Goal: Task Accomplishment & Management: Manage account settings

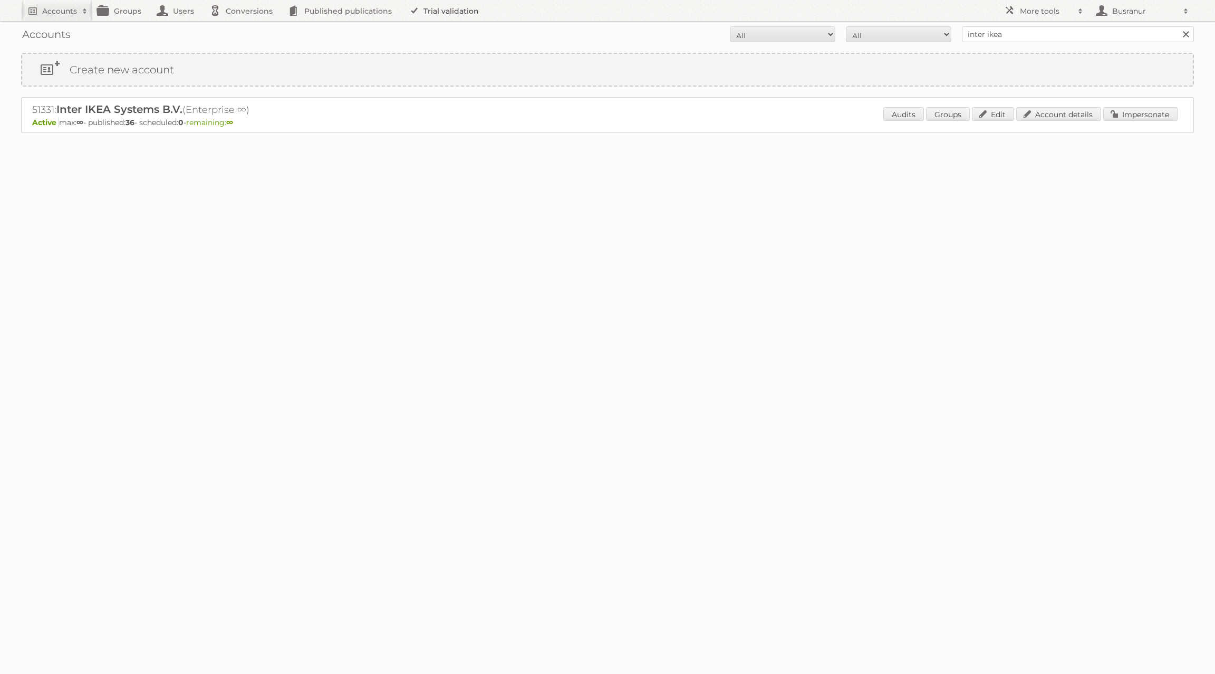
click at [432, 15] on link "Trial validation" at bounding box center [445, 10] width 87 height 21
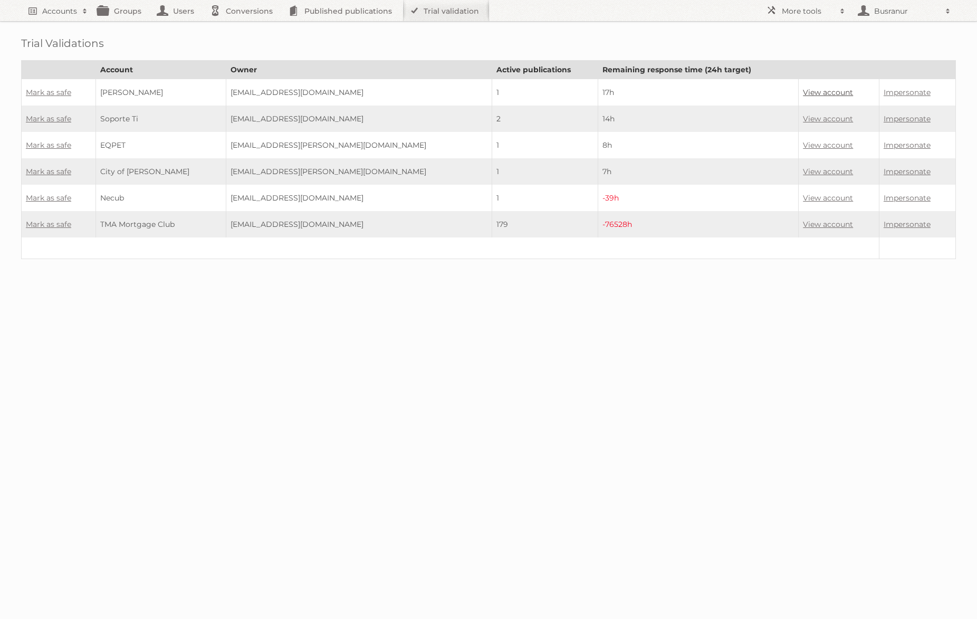
click at [823, 92] on link "View account" at bounding box center [828, 92] width 50 height 9
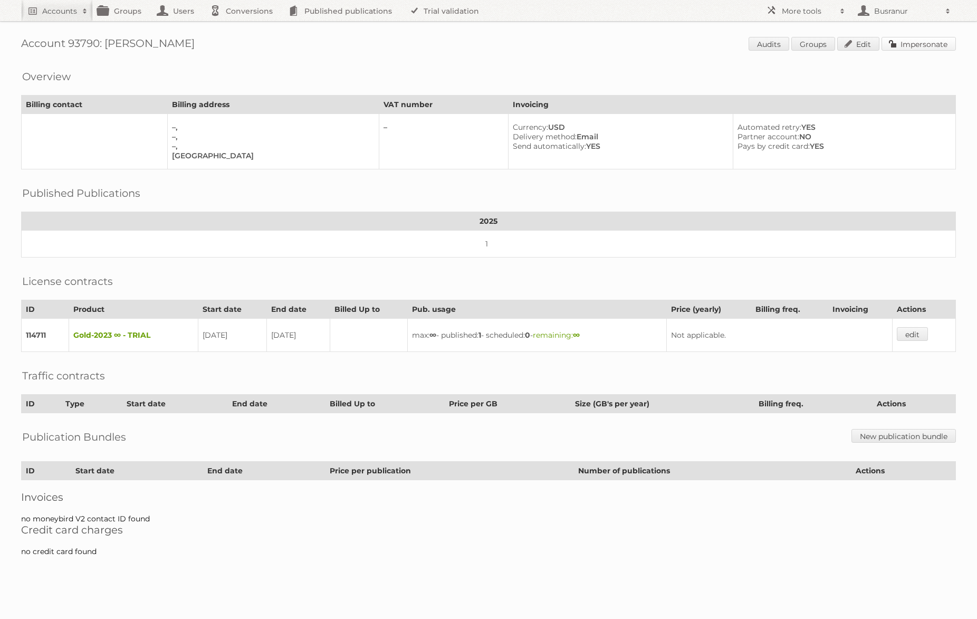
click at [920, 44] on link "Impersonate" at bounding box center [918, 44] width 74 height 14
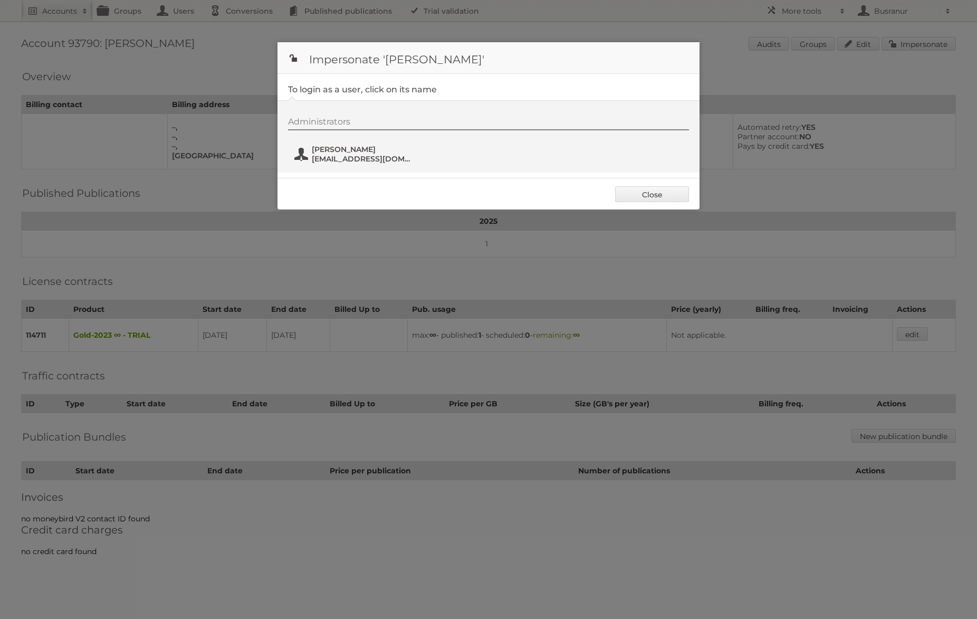
click at [333, 154] on span "[EMAIL_ADDRESS][DOMAIN_NAME]" at bounding box center [363, 158] width 102 height 9
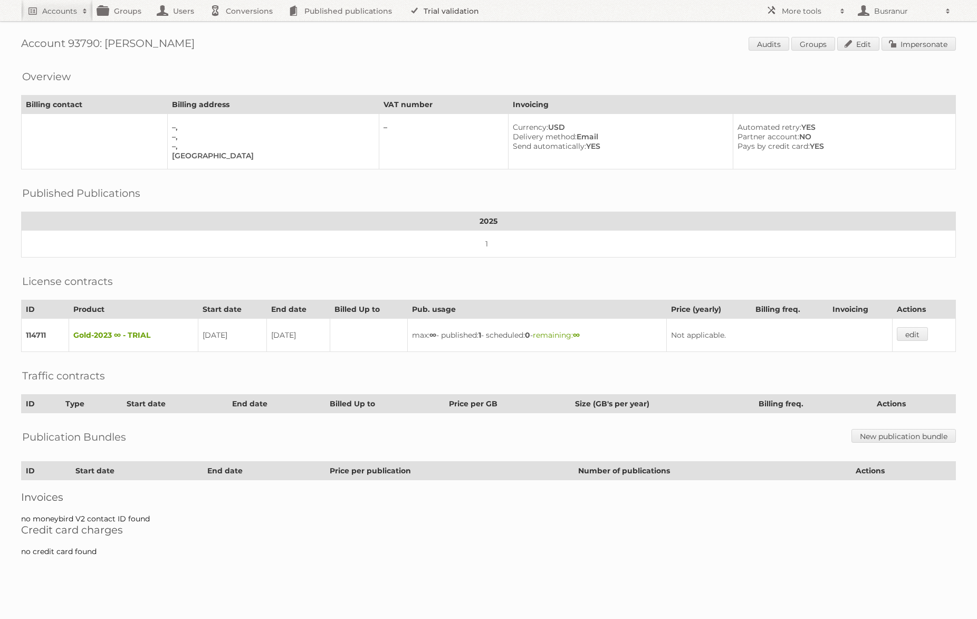
click at [449, 5] on link "Trial validation" at bounding box center [445, 10] width 87 height 21
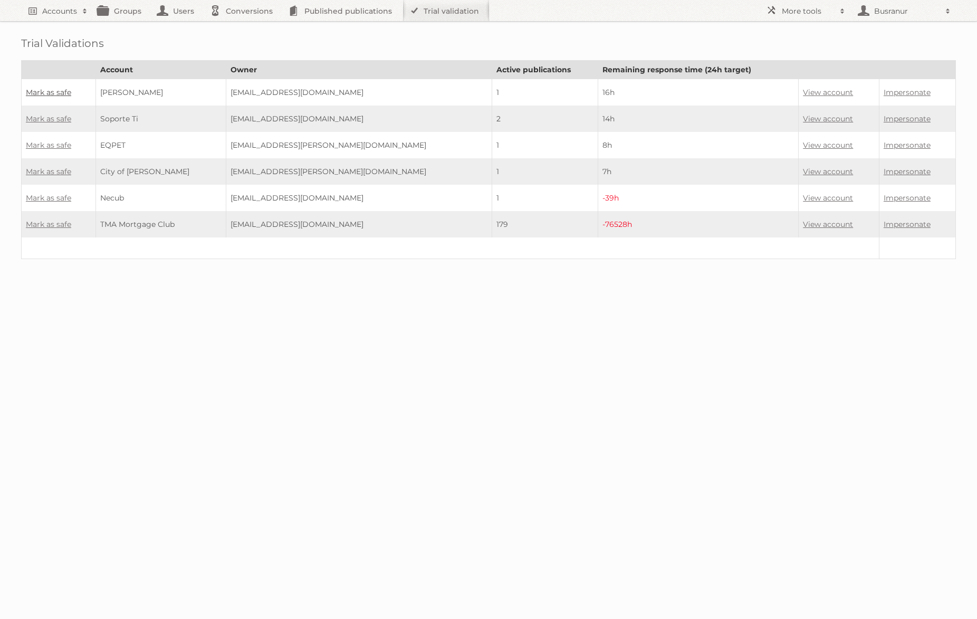
click at [62, 93] on link "Mark as safe" at bounding box center [48, 92] width 45 height 9
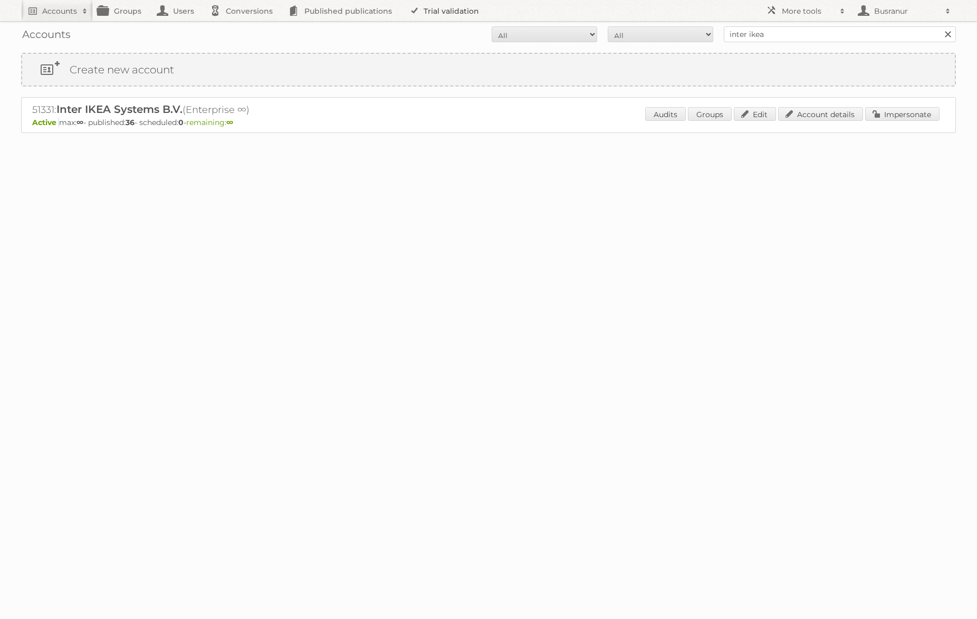
click at [457, 18] on link "Trial validation" at bounding box center [445, 10] width 87 height 21
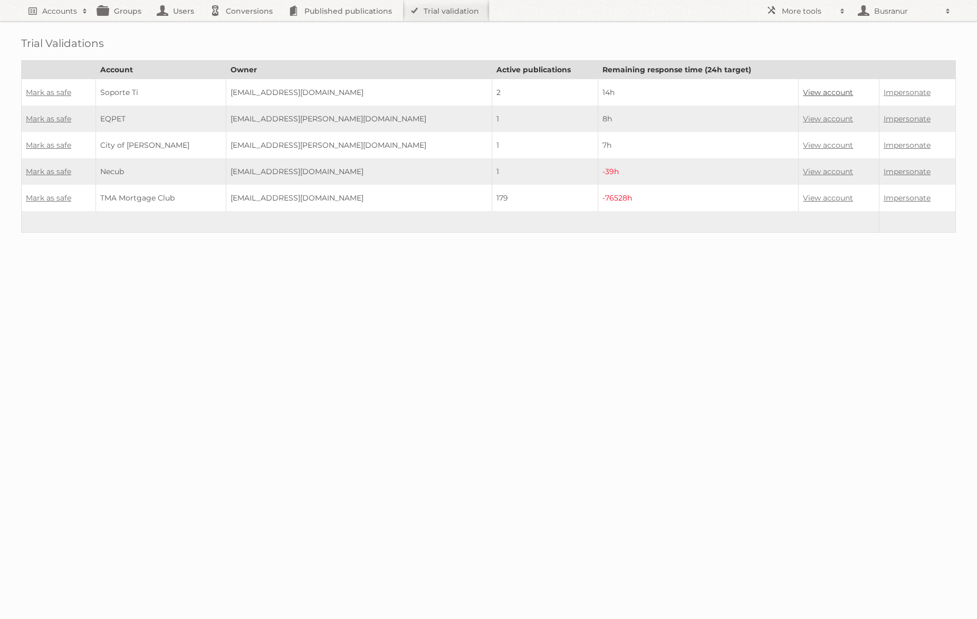
click at [803, 94] on link "View account" at bounding box center [828, 92] width 50 height 9
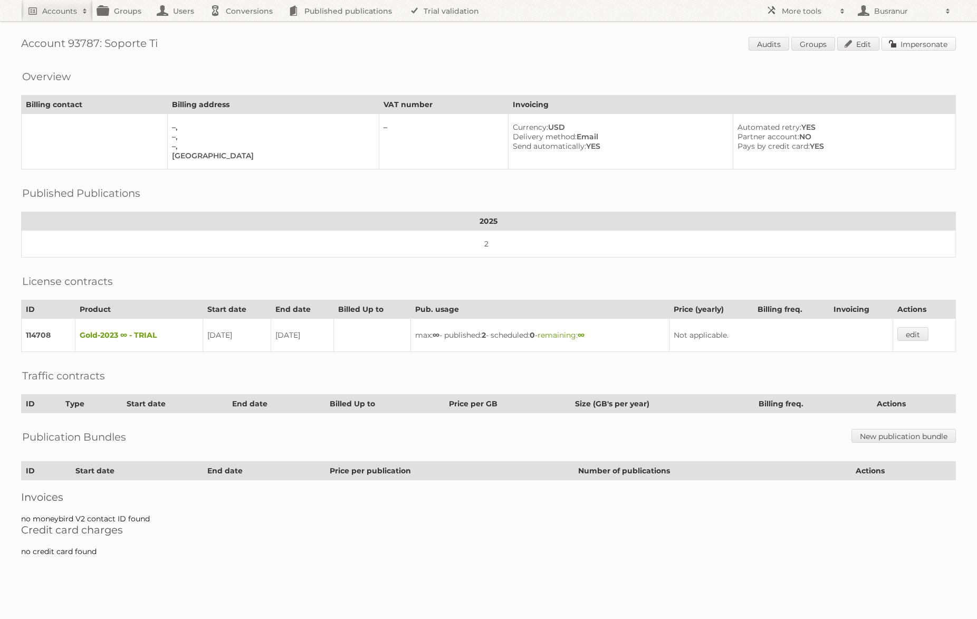
click at [925, 46] on link "Impersonate" at bounding box center [918, 44] width 74 height 14
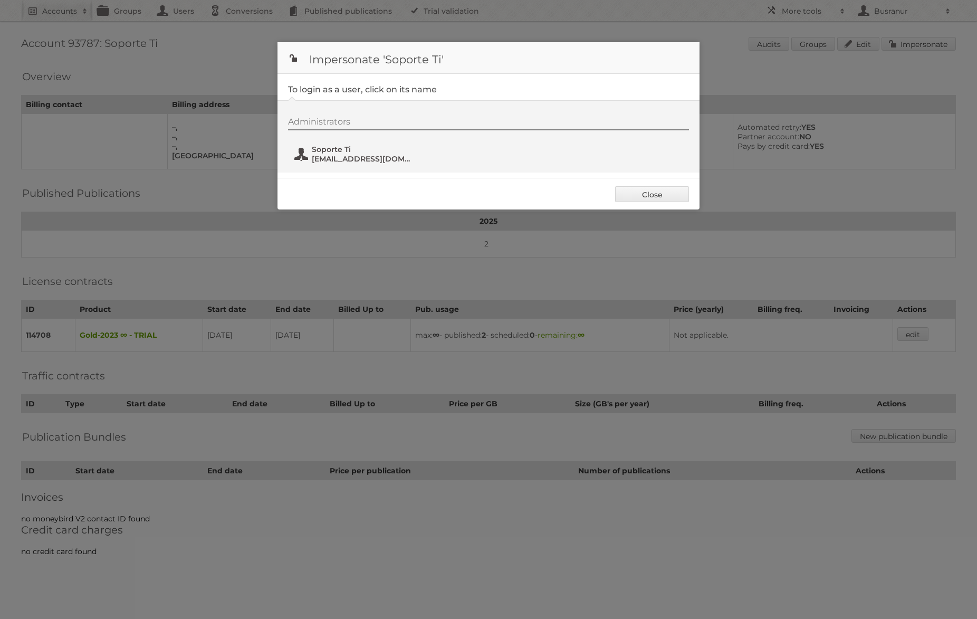
click at [345, 153] on span "Soporte Ti" at bounding box center [363, 149] width 102 height 9
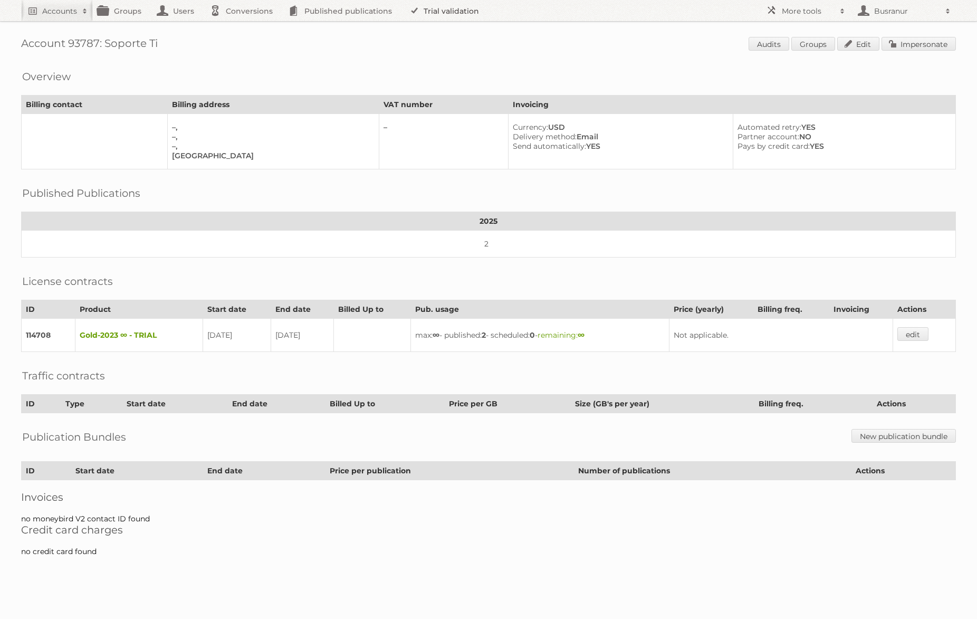
click at [438, 7] on link "Trial validation" at bounding box center [445, 10] width 87 height 21
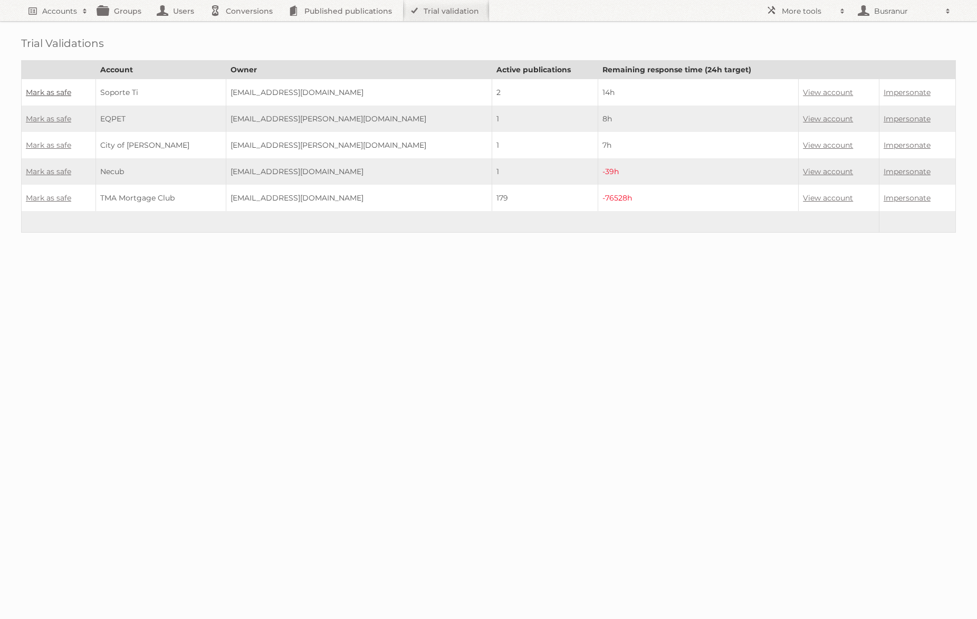
click at [52, 92] on link "Mark as safe" at bounding box center [48, 92] width 45 height 9
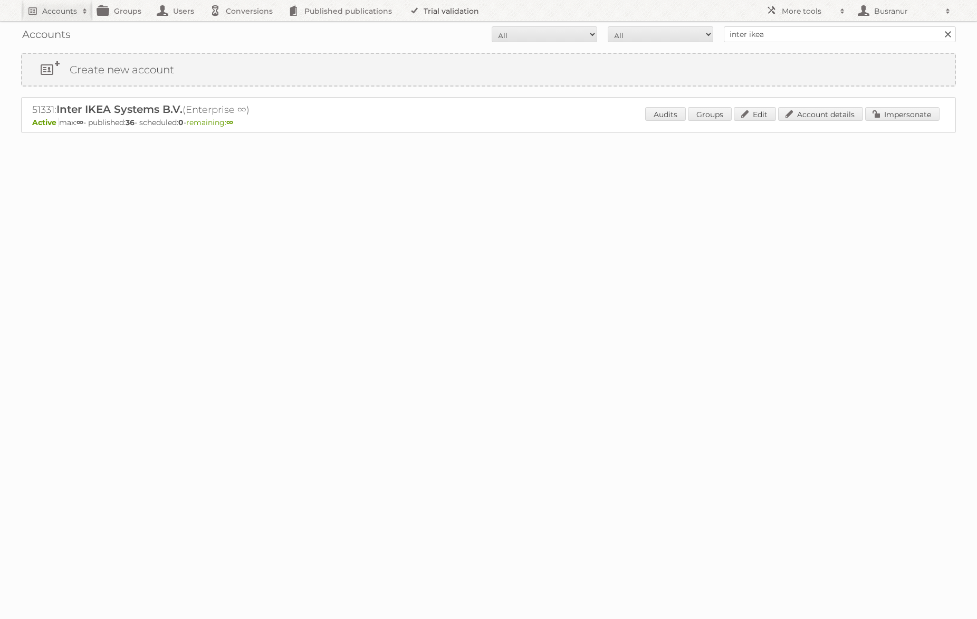
click at [433, 11] on link "Trial validation" at bounding box center [445, 10] width 87 height 21
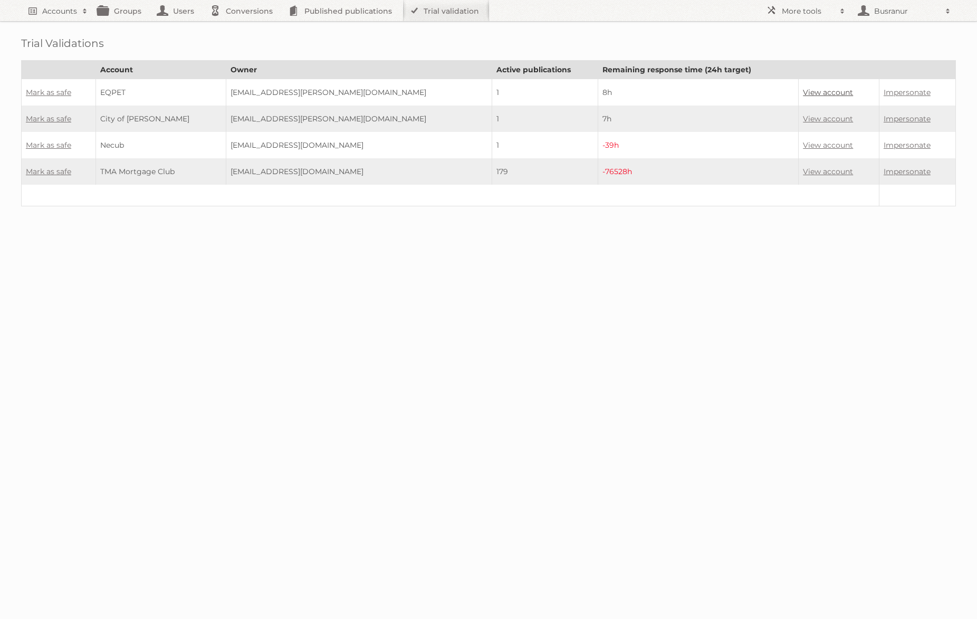
click at [806, 92] on link "View account" at bounding box center [828, 92] width 50 height 9
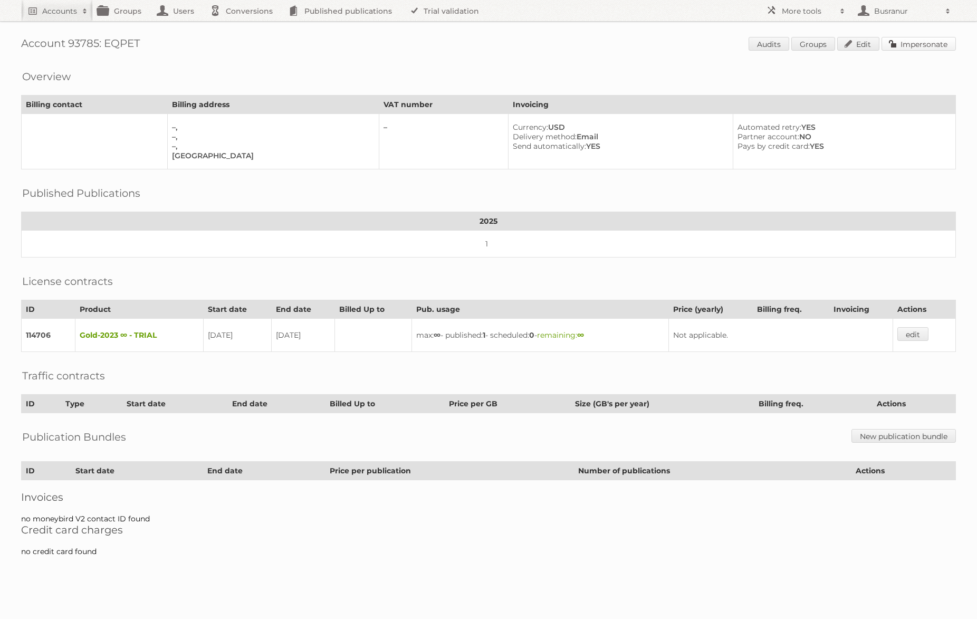
click at [916, 44] on link "Impersonate" at bounding box center [918, 44] width 74 height 14
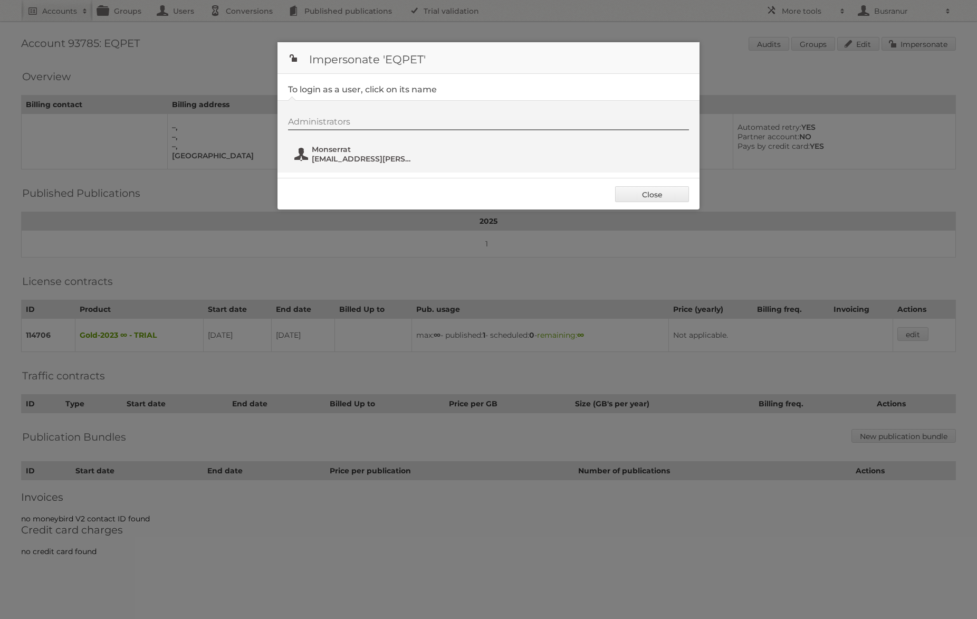
click at [342, 158] on span "monserrat.romero@eqpet.com" at bounding box center [363, 158] width 102 height 9
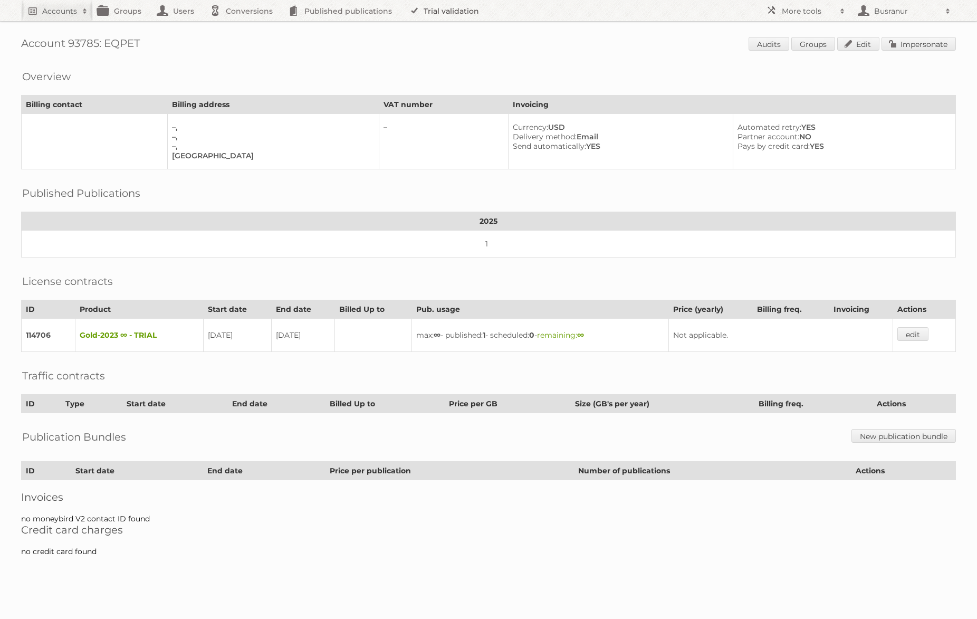
click at [458, 15] on link "Trial validation" at bounding box center [445, 10] width 87 height 21
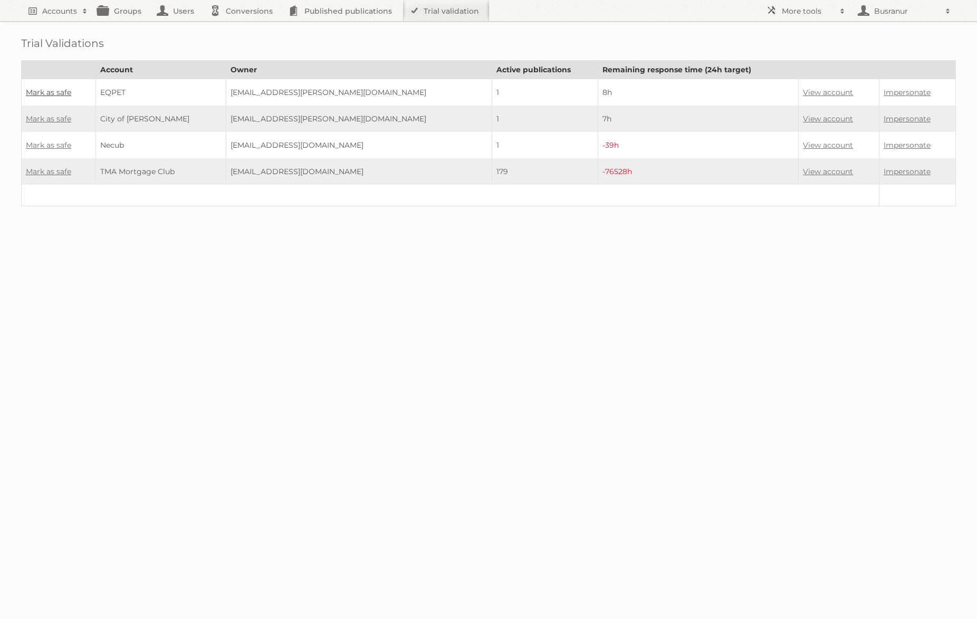
click at [47, 88] on link "Mark as safe" at bounding box center [48, 92] width 45 height 9
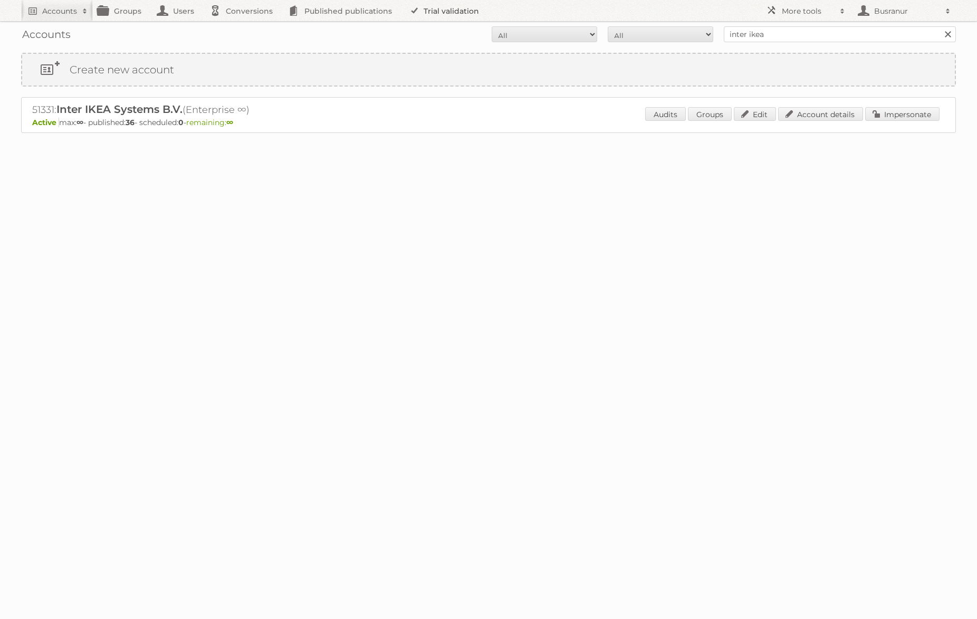
click at [439, 13] on link "Trial validation" at bounding box center [445, 10] width 87 height 21
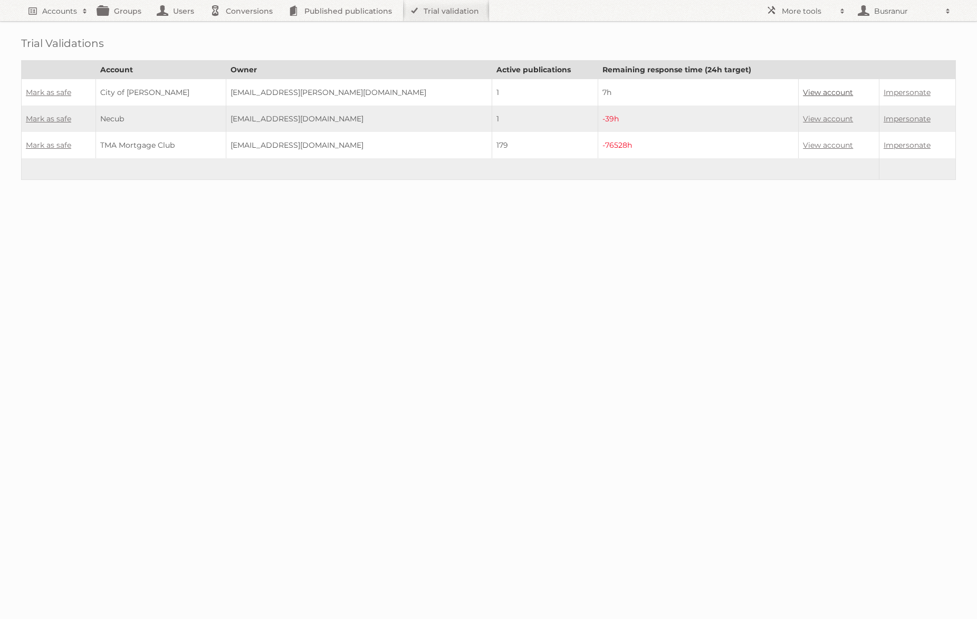
click at [807, 89] on link "View account" at bounding box center [828, 92] width 50 height 9
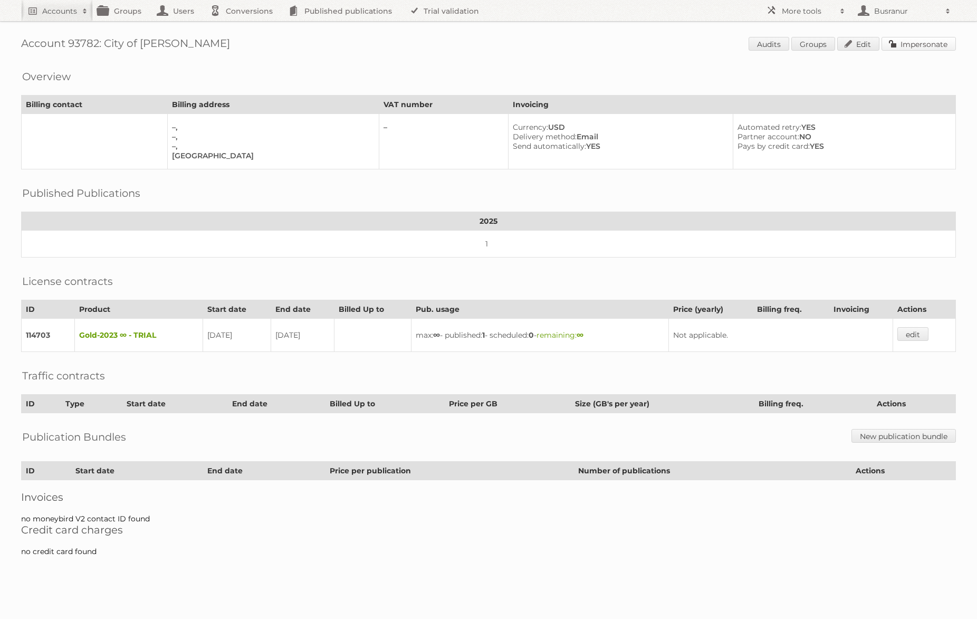
click at [930, 47] on link "Impersonate" at bounding box center [918, 44] width 74 height 14
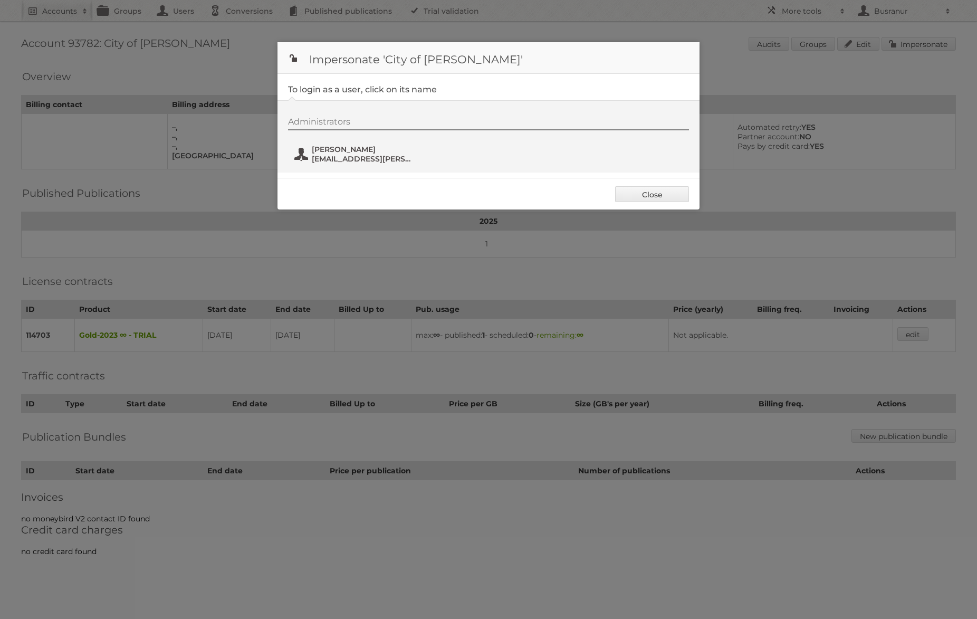
click at [359, 151] on span "[PERSON_NAME]" at bounding box center [363, 149] width 102 height 9
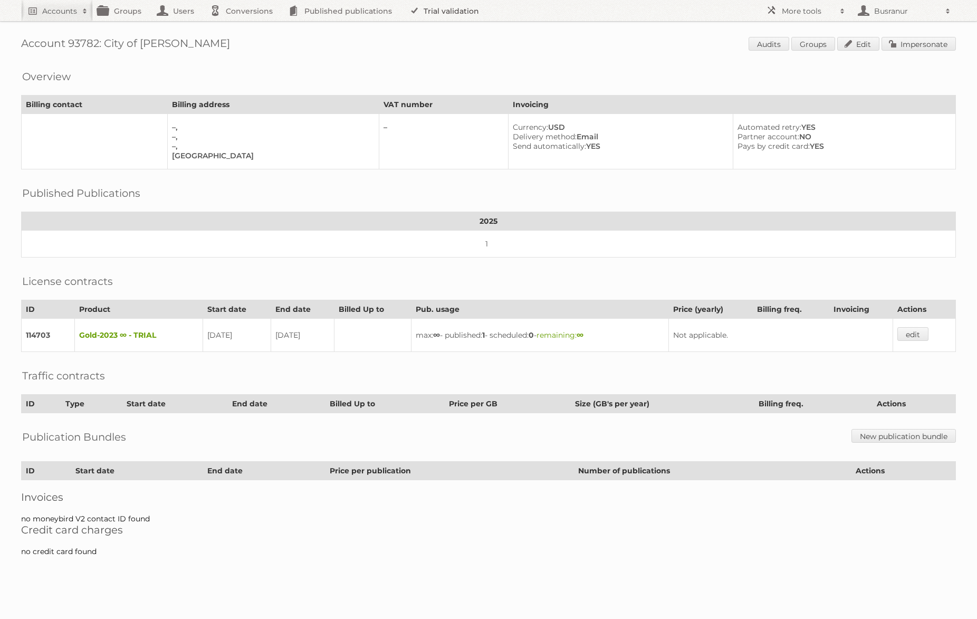
click at [434, 12] on link "Trial validation" at bounding box center [445, 10] width 87 height 21
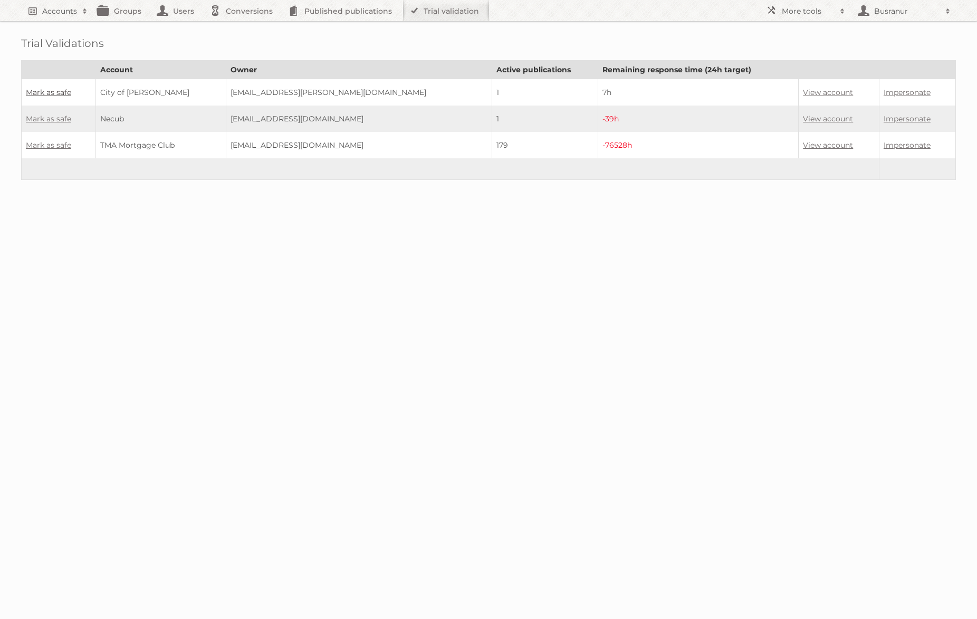
click at [61, 92] on link "Mark as safe" at bounding box center [48, 92] width 45 height 9
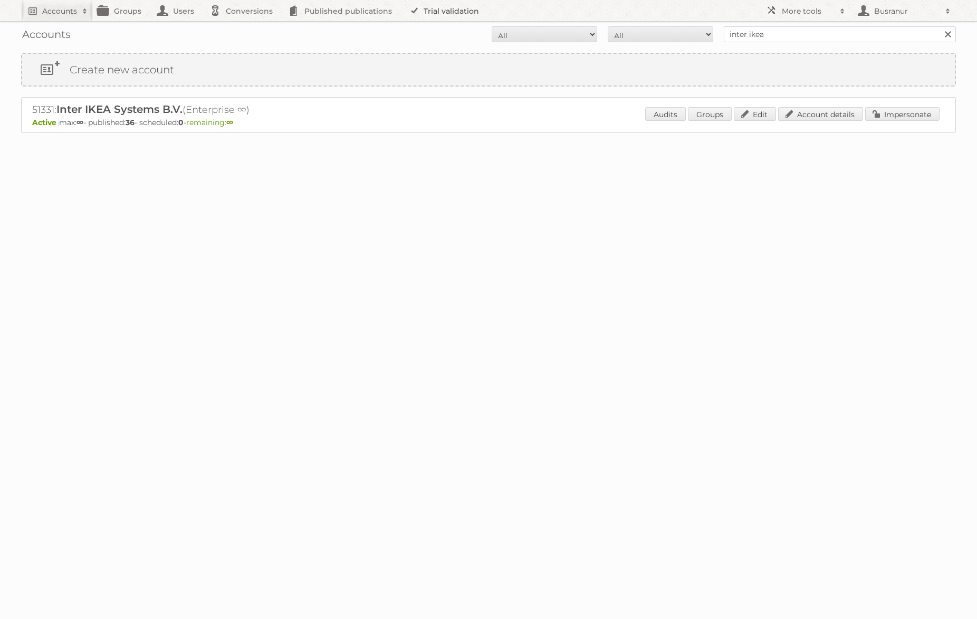
click at [459, 7] on link "Trial validation" at bounding box center [445, 10] width 87 height 21
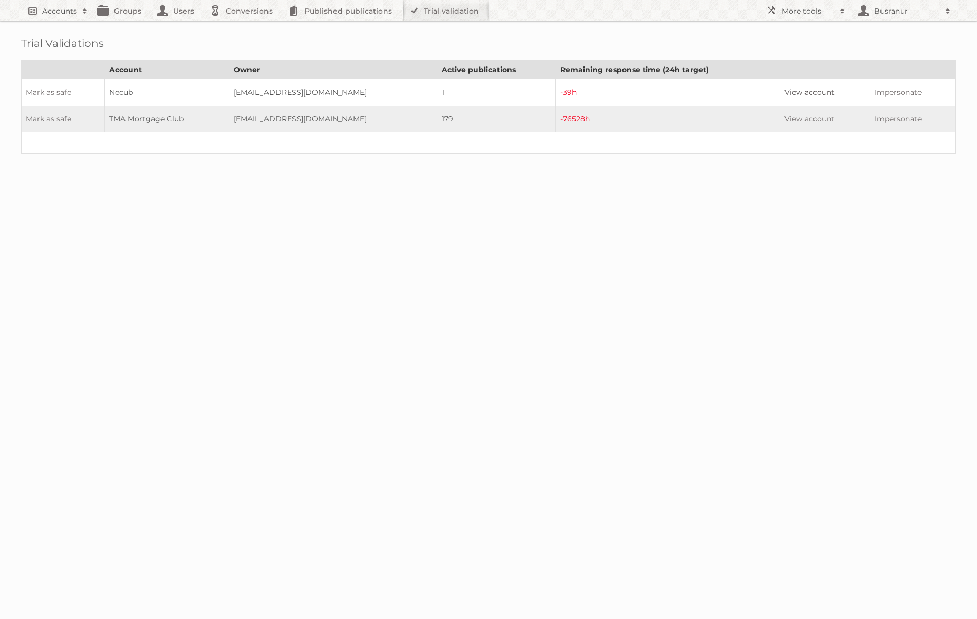
click at [794, 91] on link "View account" at bounding box center [809, 92] width 50 height 9
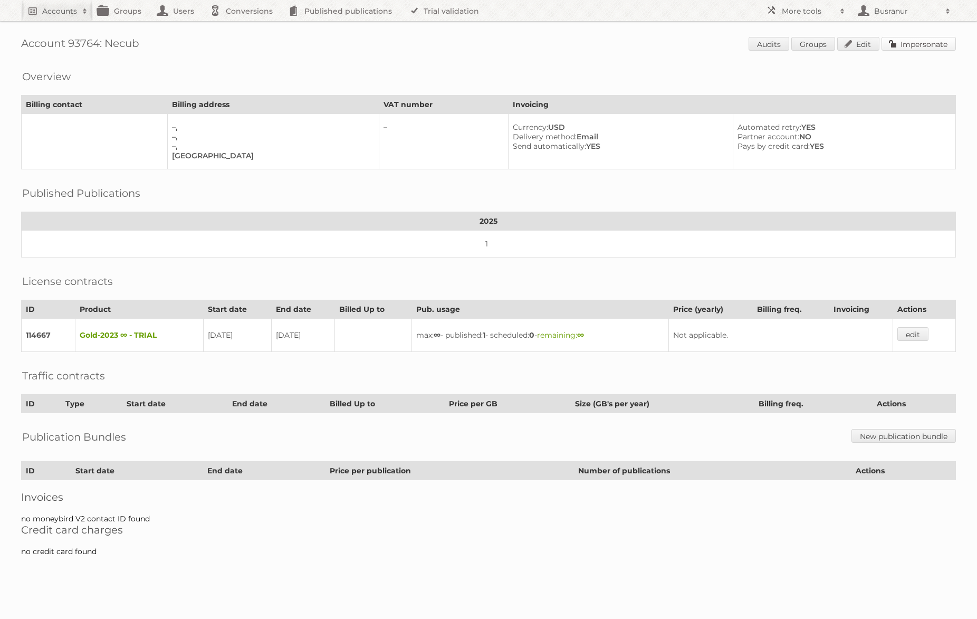
click at [916, 47] on link "Impersonate" at bounding box center [918, 44] width 74 height 14
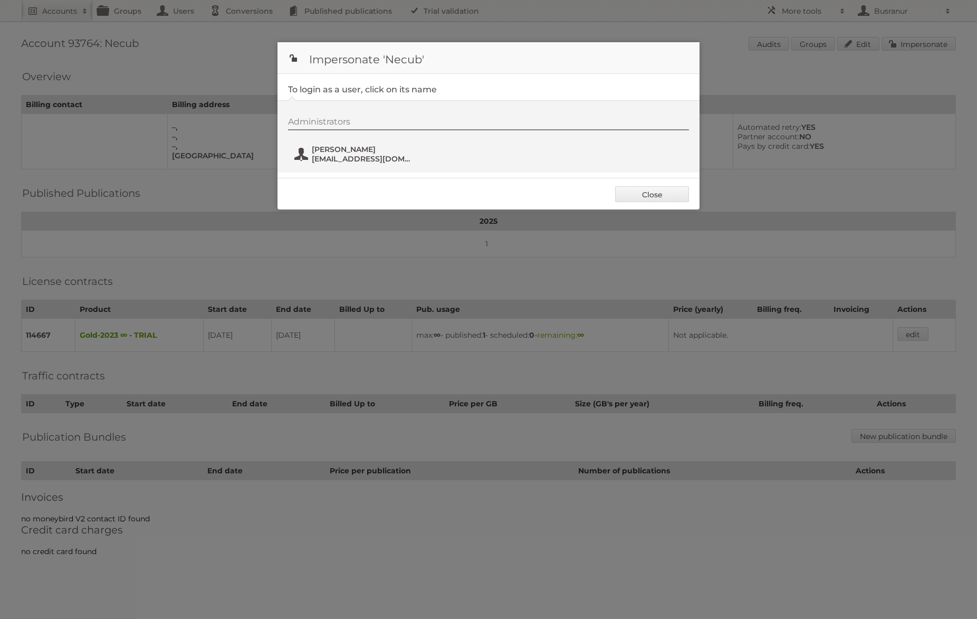
click at [323, 151] on span "Nyal Magny" at bounding box center [363, 149] width 102 height 9
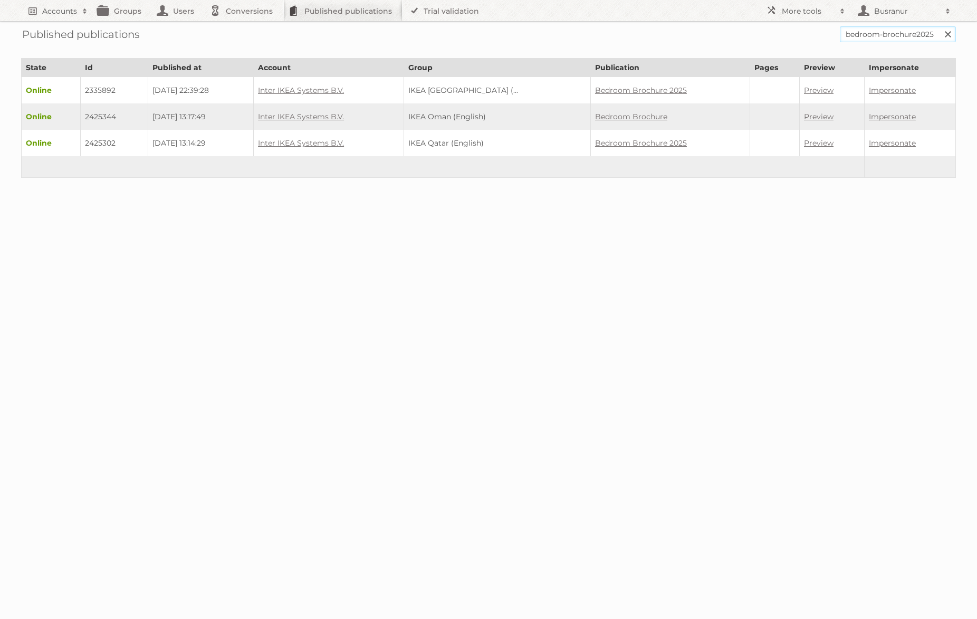
click at [883, 36] on input "bedroom-brochure2025" at bounding box center [898, 34] width 116 height 16
paste input "2025-w38-nl/page/1"
type input "2025-w38-nl"
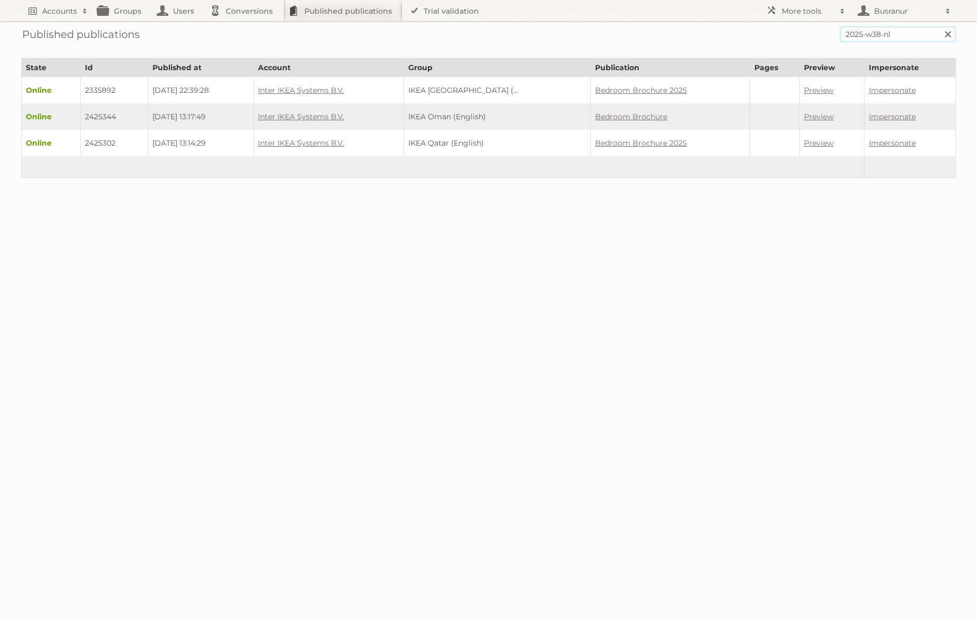
click at [939, 26] on input "Search" at bounding box center [947, 34] width 16 height 16
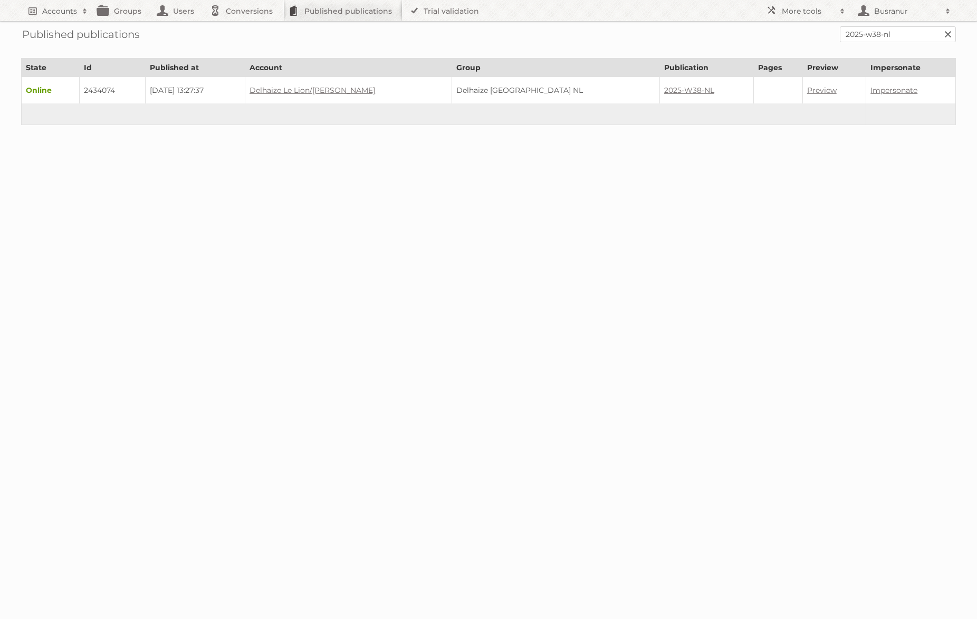
click at [109, 88] on td "2434074" at bounding box center [113, 90] width 66 height 27
copy td "2434074"
click at [877, 32] on input "2025-w38-nl" at bounding box center [898, 34] width 116 height 16
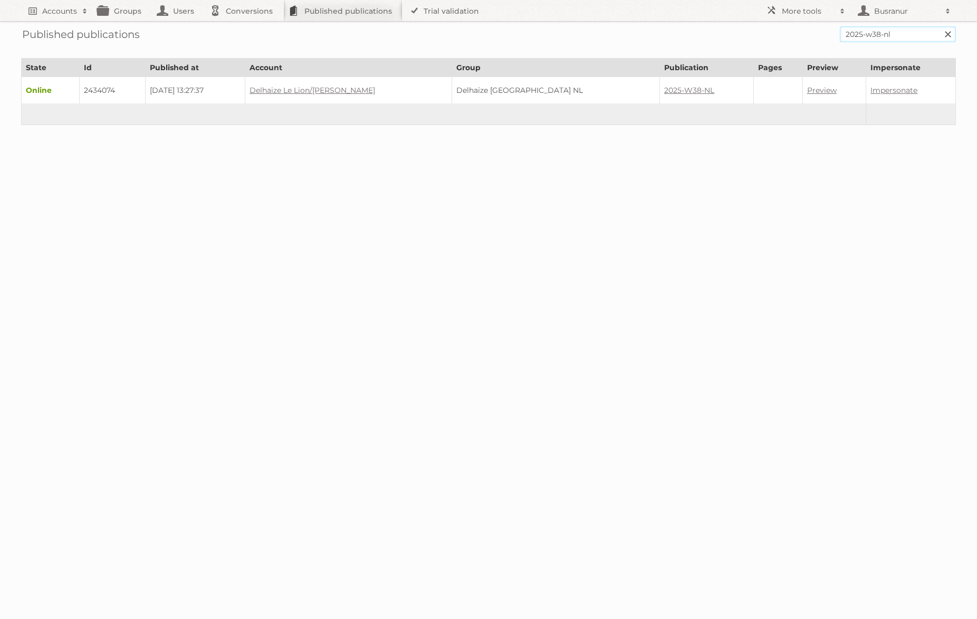
click at [877, 32] on input "2025-w38-nl" at bounding box center [898, 34] width 116 height 16
paste input "fr/page/1"
type input "2025-w38-fr"
click at [939, 26] on input "Search" at bounding box center [947, 34] width 16 height 16
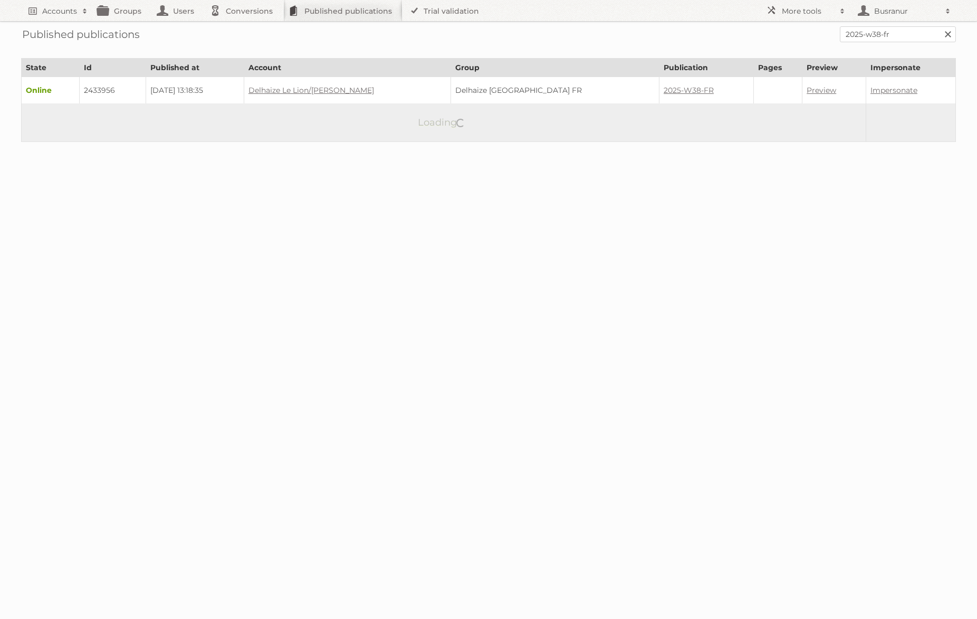
click at [107, 90] on td "2433956" at bounding box center [113, 90] width 66 height 27
copy td "2433956"
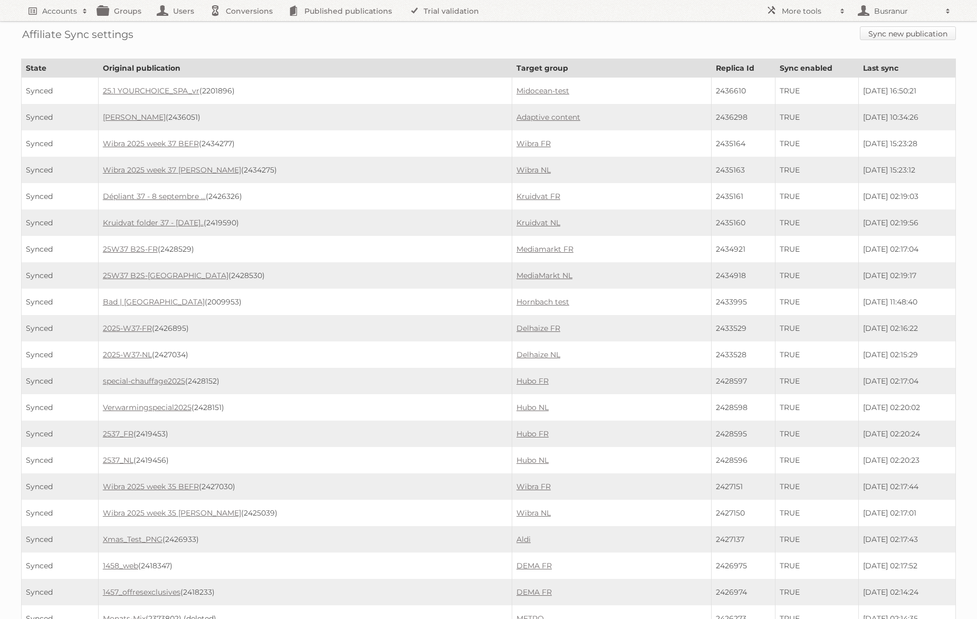
click at [911, 35] on link "Sync new publication" at bounding box center [908, 33] width 96 height 14
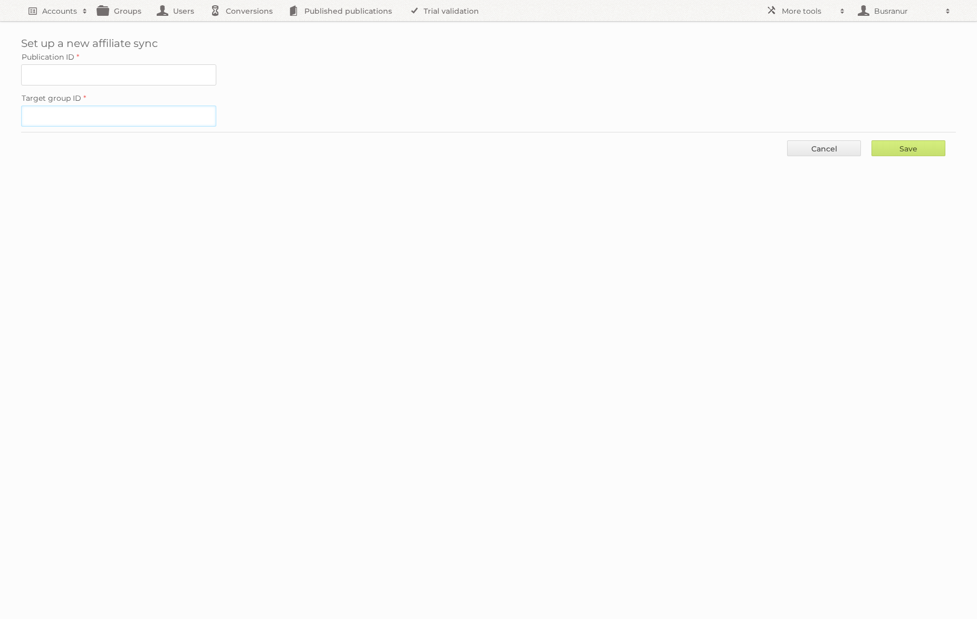
click at [119, 111] on input "Target group ID" at bounding box center [118, 115] width 195 height 21
paste input "60222"
type input "60222"
click at [118, 78] on input "Publication ID" at bounding box center [118, 74] width 195 height 21
paste input "2434074"
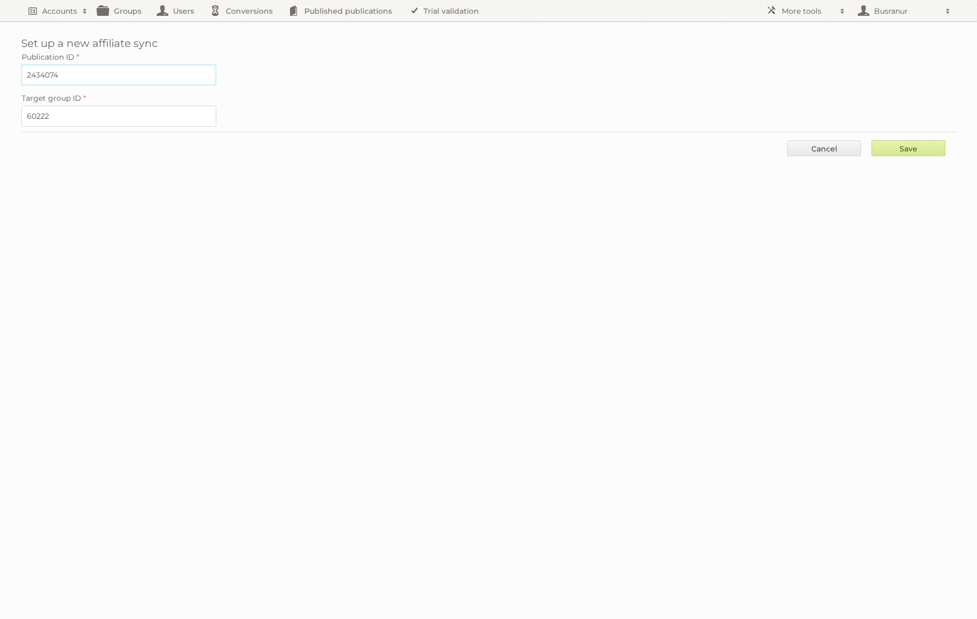
type input "2434074"
click at [921, 141] on input "Save" at bounding box center [908, 148] width 74 height 16
type input "..."
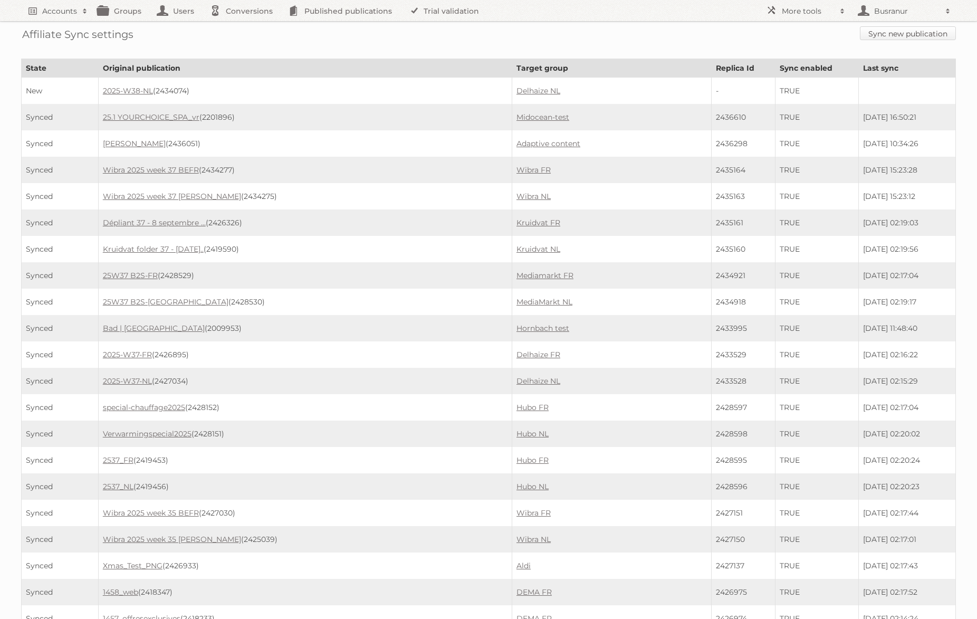
click at [880, 34] on link "Sync new publication" at bounding box center [908, 33] width 96 height 14
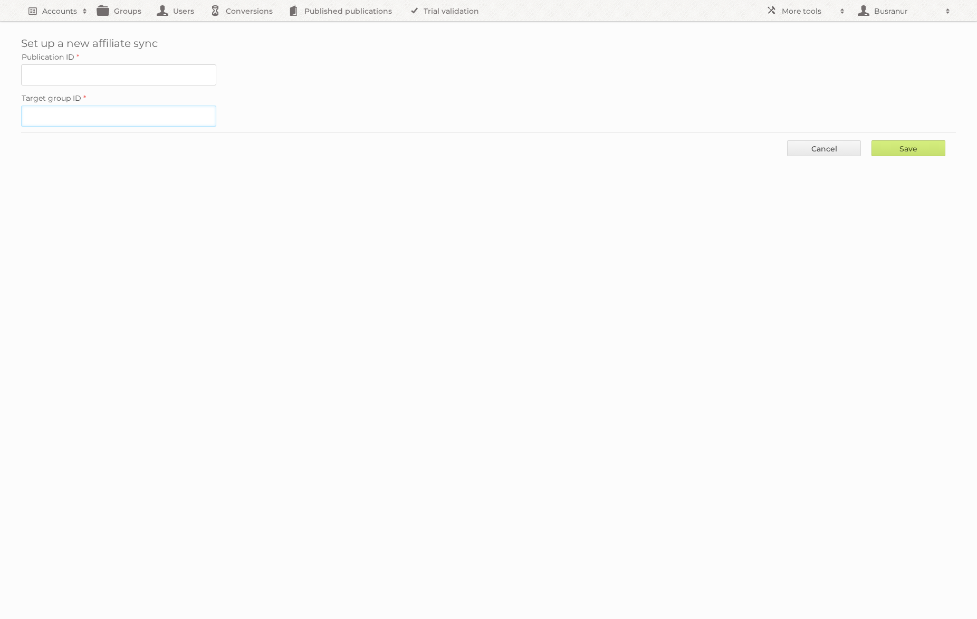
click at [104, 114] on input "Target group ID" at bounding box center [118, 115] width 195 height 21
paste input "60216"
type input "60216"
click at [147, 76] on input "Publication ID" at bounding box center [118, 74] width 195 height 21
paste input "2433956"
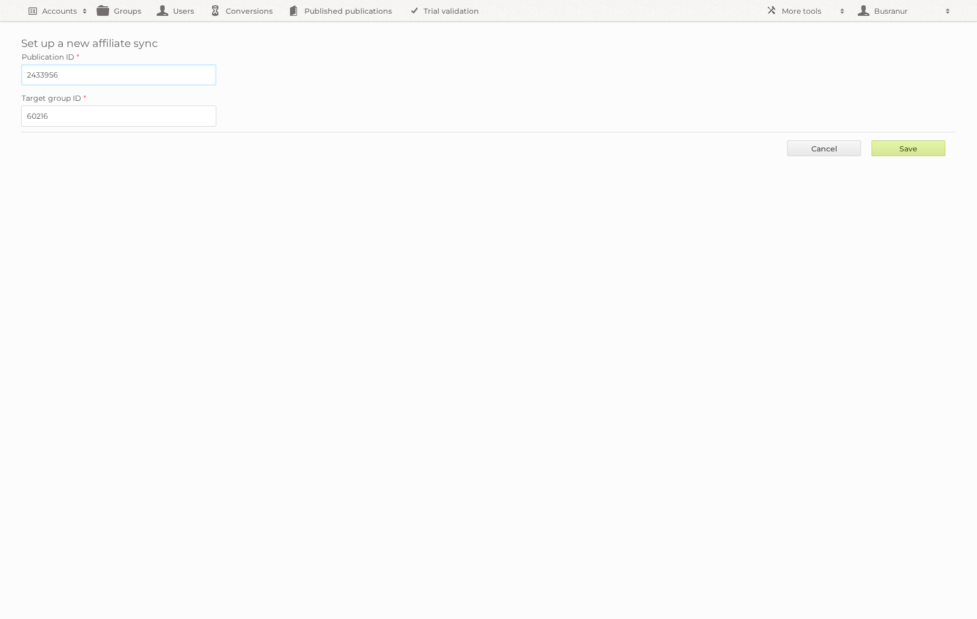
type input "2433956"
click at [921, 140] on input "Save" at bounding box center [908, 148] width 74 height 16
type input "..."
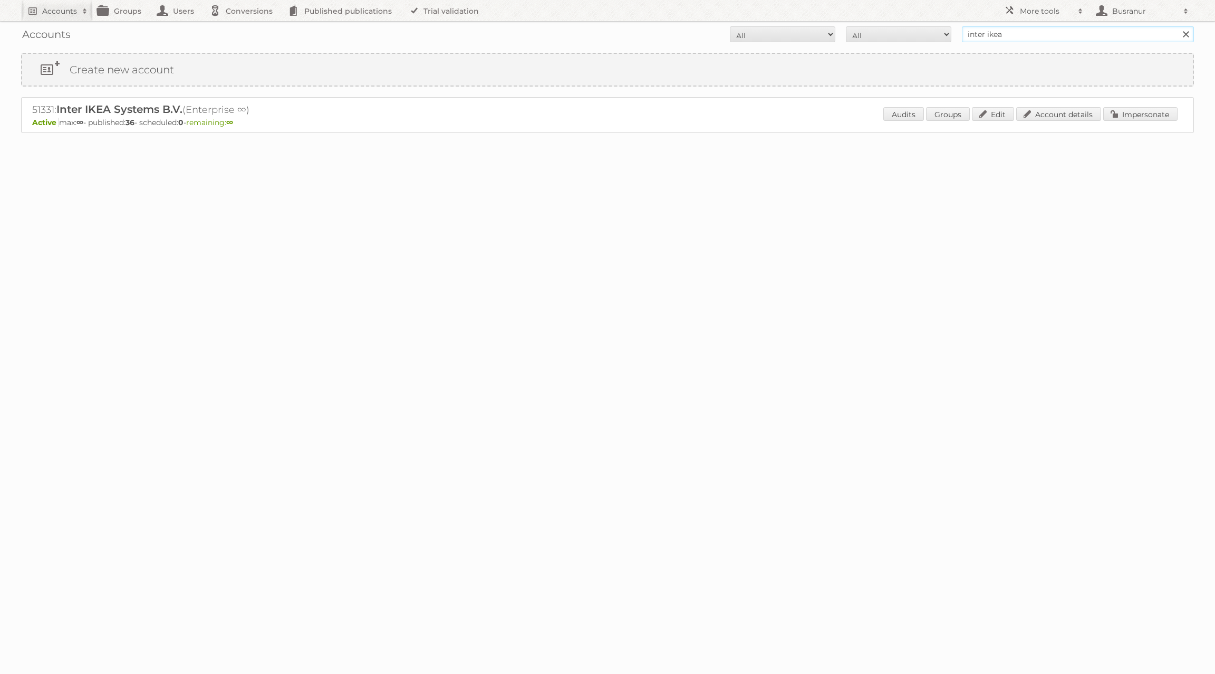
click at [994, 32] on input "inter ikea" at bounding box center [1078, 34] width 232 height 16
paste input "sundeep.khisty@trivision.ai"
type input "sundeep.khisty@trivision.ai"
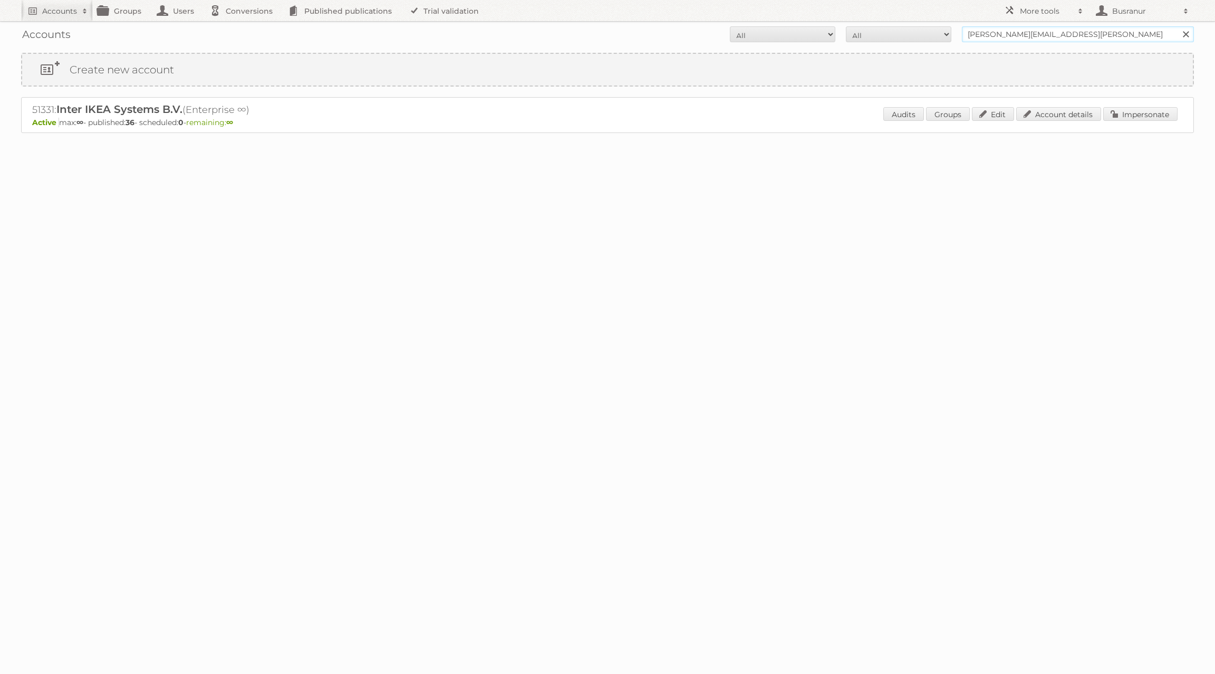
click at [1178, 26] on input "Search" at bounding box center [1186, 34] width 16 height 16
drag, startPoint x: 1023, startPoint y: 35, endPoint x: 951, endPoint y: 35, distance: 71.7
click at [951, 35] on form "All Active Expired Pending All Paid Trials Self service [PERSON_NAME][EMAIL_ADD…" at bounding box center [607, 34] width 1173 height 16
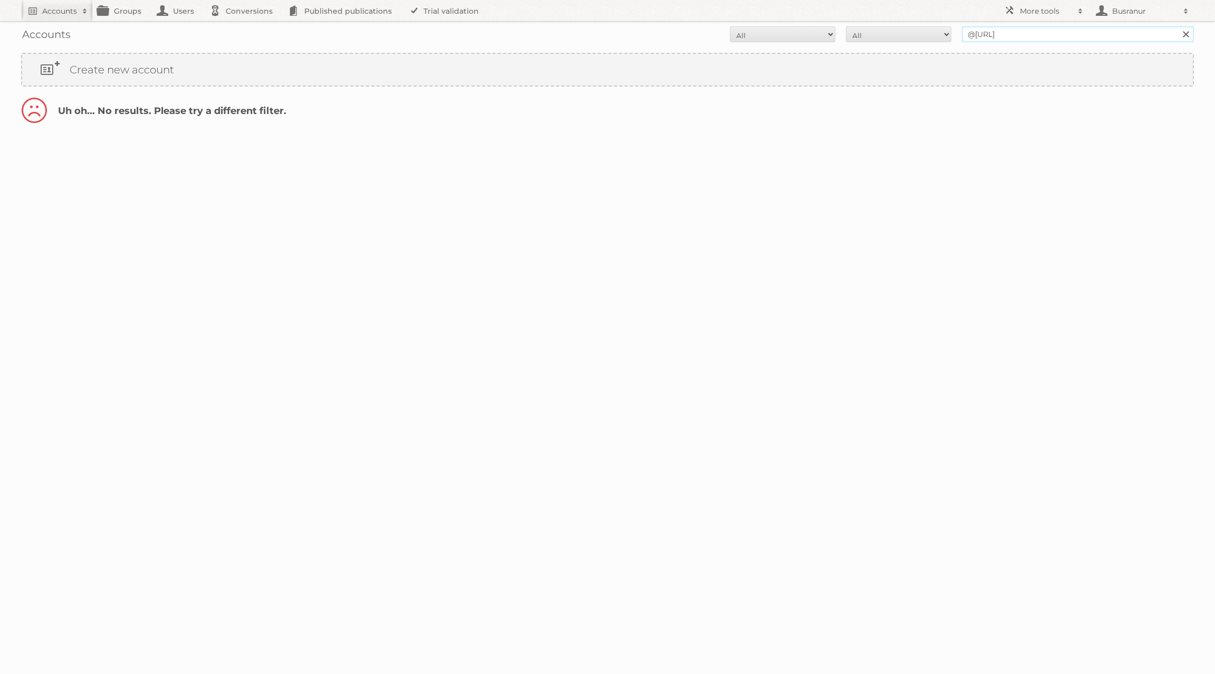
type input "@[URL]"
click at [1178, 26] on input "Search" at bounding box center [1186, 34] width 16 height 16
click at [374, 11] on link "Published publications" at bounding box center [342, 10] width 119 height 21
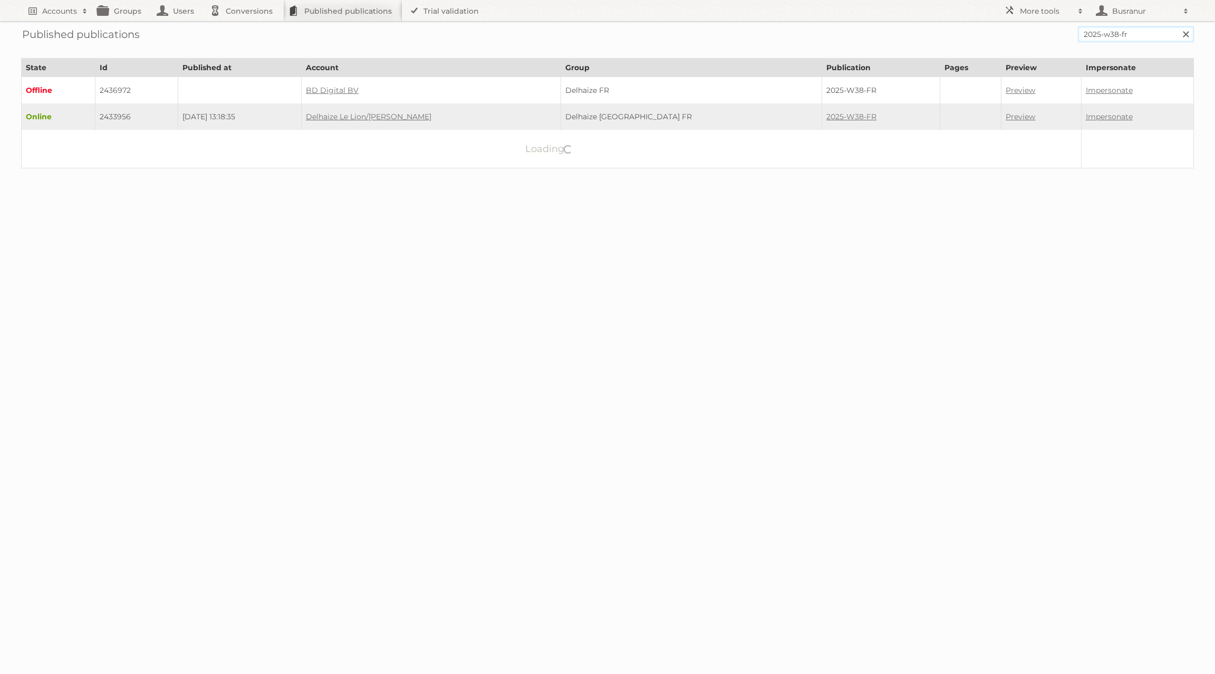
click at [1118, 29] on input "2025-w38-fr" at bounding box center [1136, 34] width 116 height 16
paste input "doctempl-wd6oxa89oada/philippines-meralco-electricity-utility-bill-template-ful…"
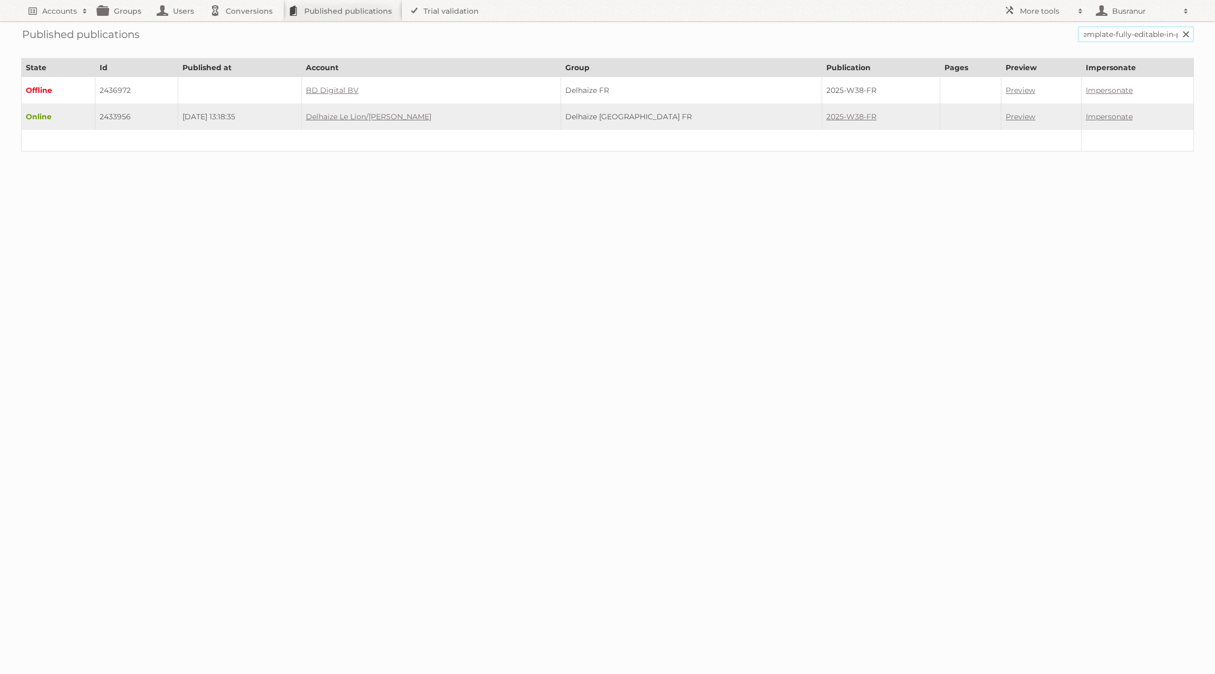
type input "doctempl-wd6oxa89oada/[GEOGRAPHIC_DATA]-meralco-electricity-utility-bill-templa…"
click at [1178, 26] on input "Search" at bounding box center [1186, 34] width 16 height 16
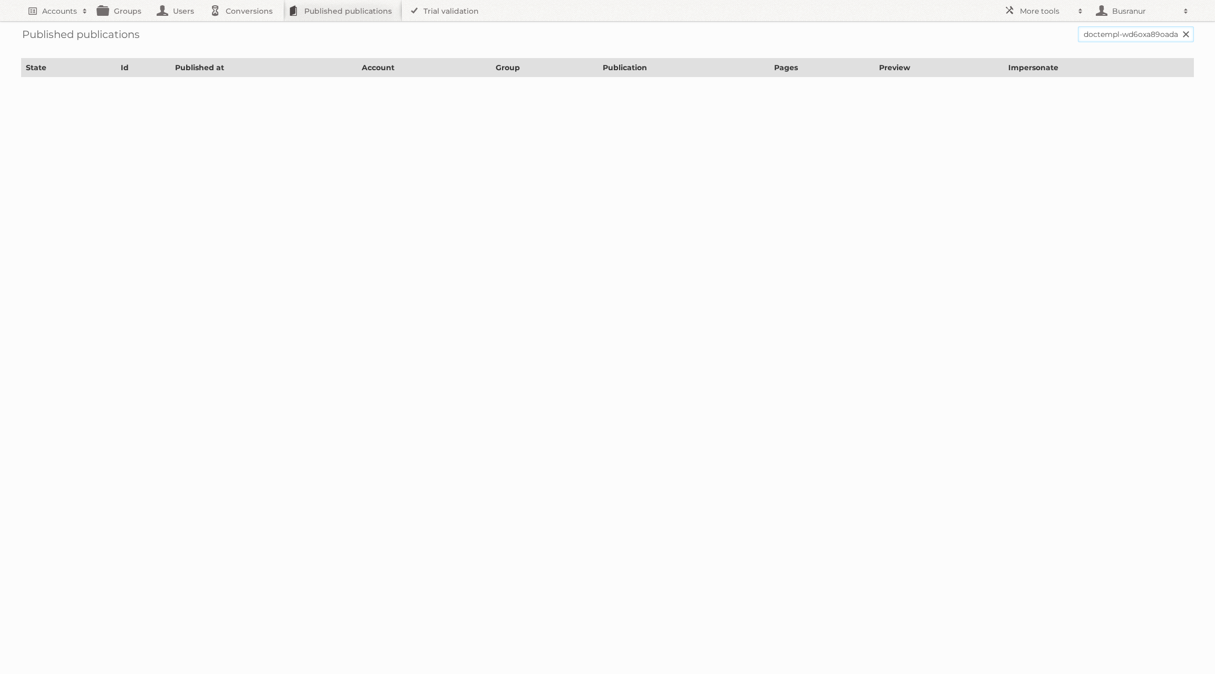
click at [1176, 33] on input "doctempl-wd6oxa89oada/philippines-meralco-electricity-utility-bill-template-ful…" at bounding box center [1136, 34] width 116 height 16
drag, startPoint x: 1176, startPoint y: 33, endPoint x: 1018, endPoint y: 37, distance: 157.8
click at [1018, 37] on form "doctempl-wd6oxa89oada/philippines-meralco-electricity-utility-bill-template-ful…" at bounding box center [607, 34] width 1173 height 16
type input "philippines-meralco-electricity-utility-bill-template-fully-editable-in-psd-for…"
click at [1178, 26] on input "Search" at bounding box center [1186, 34] width 16 height 16
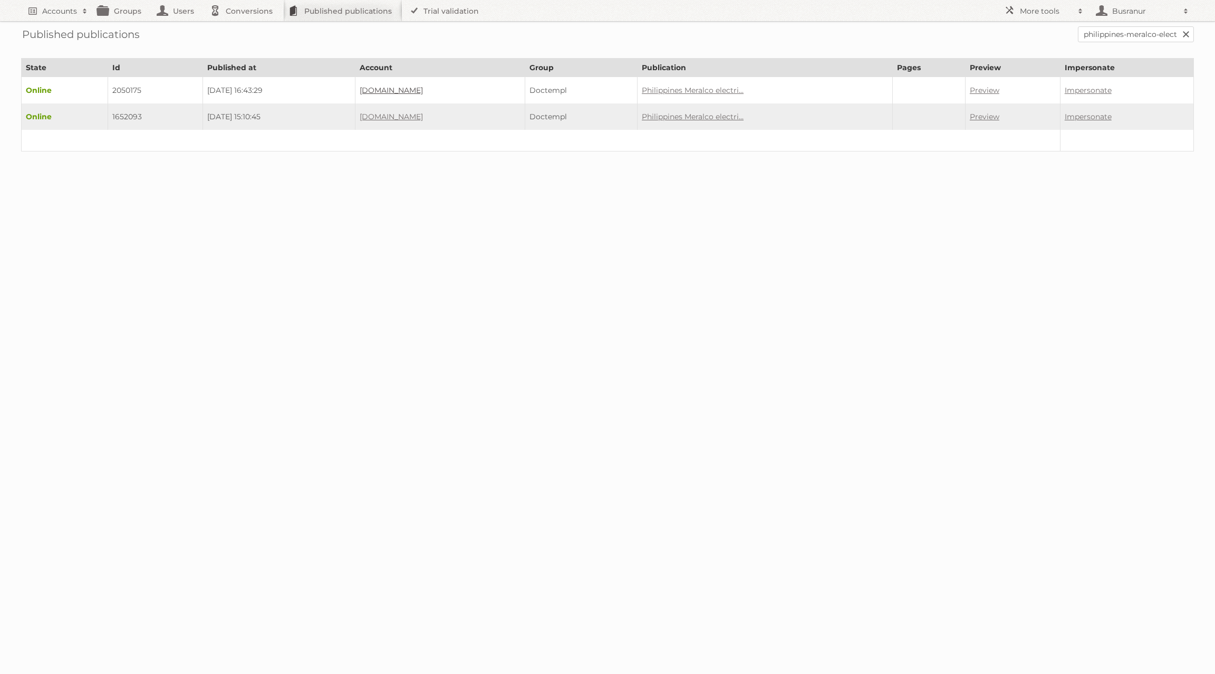
click at [417, 88] on link "[DOMAIN_NAME]" at bounding box center [391, 89] width 63 height 9
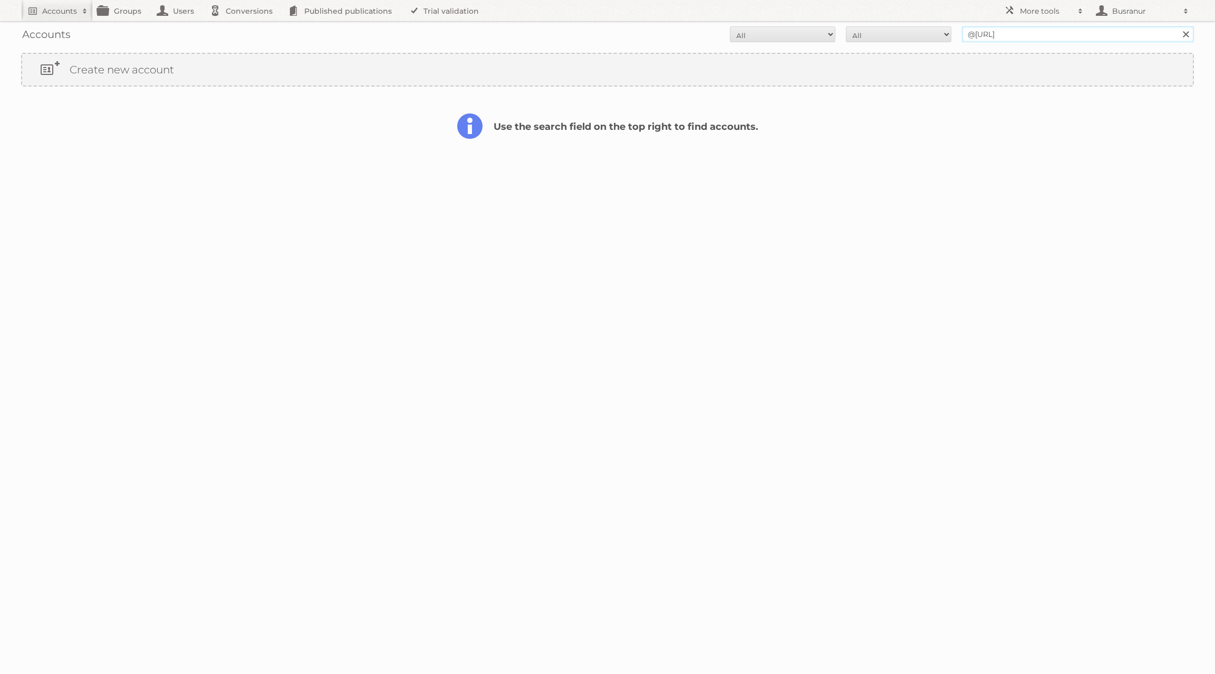
click at [1018, 34] on input "@trivision.ai" at bounding box center [1078, 34] width 232 height 16
type input "[EMAIL_ADDRESS][DOMAIN_NAME]"
click at [1178, 26] on input "Search" at bounding box center [1186, 34] width 16 height 16
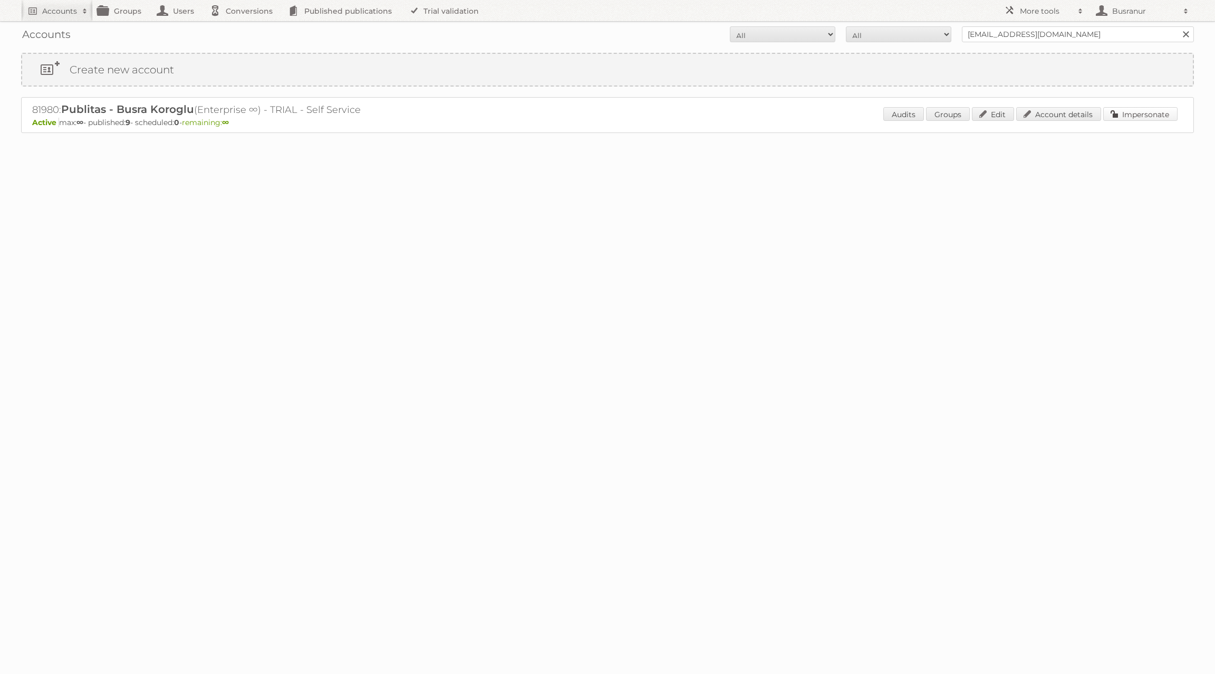
click at [1158, 108] on link "Impersonate" at bounding box center [1140, 114] width 74 height 14
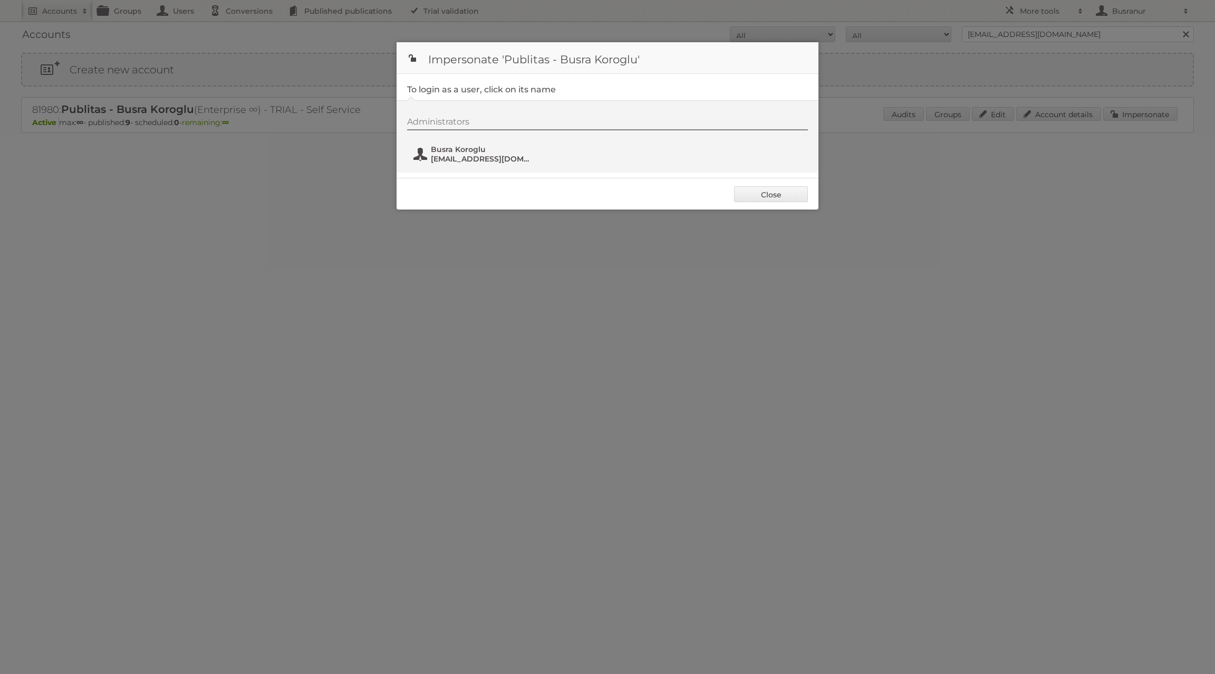
click at [471, 150] on span "Busra Koroglu" at bounding box center [482, 149] width 102 height 9
